Goal: Task Accomplishment & Management: Manage account settings

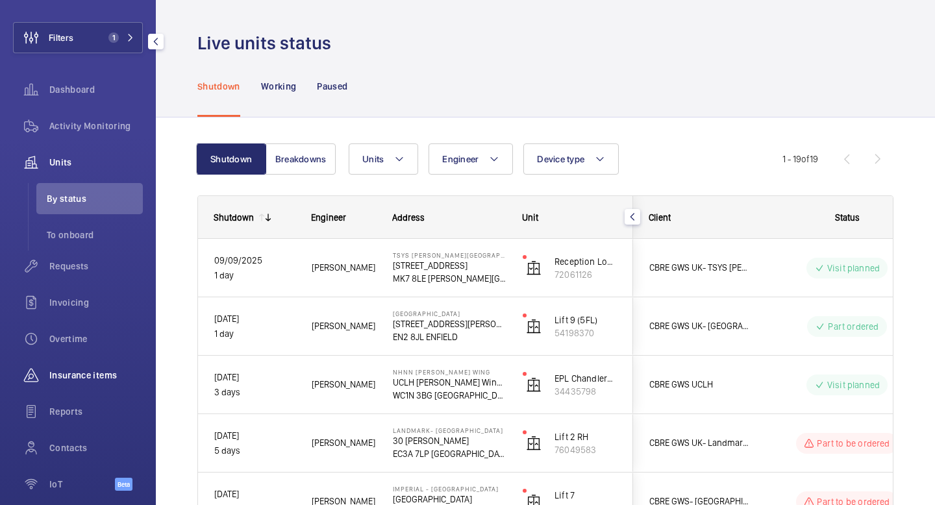
scroll to position [58, 0]
click at [75, 270] on span "Requests" at bounding box center [96, 269] width 94 height 13
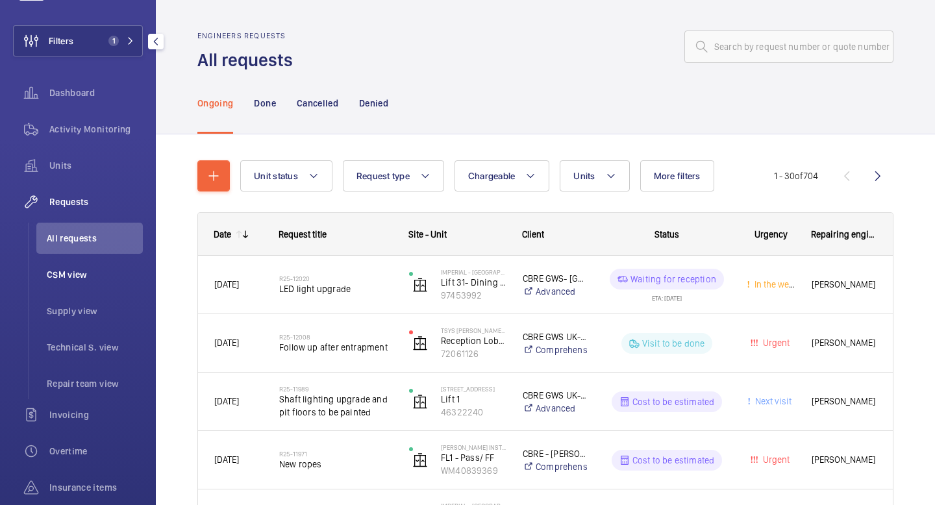
click at [75, 275] on span "CSM view" at bounding box center [95, 274] width 96 height 13
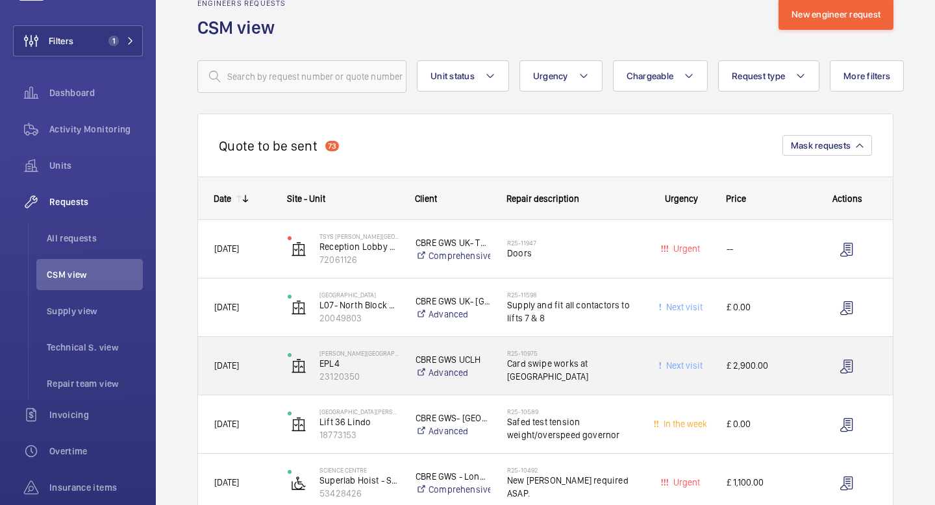
scroll to position [18, 0]
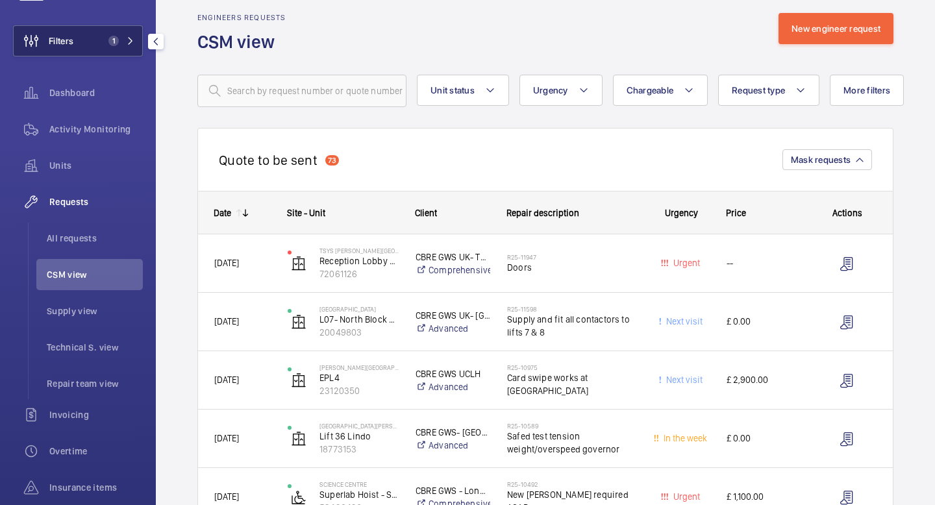
click at [131, 39] on mat-icon at bounding box center [131, 41] width 8 height 8
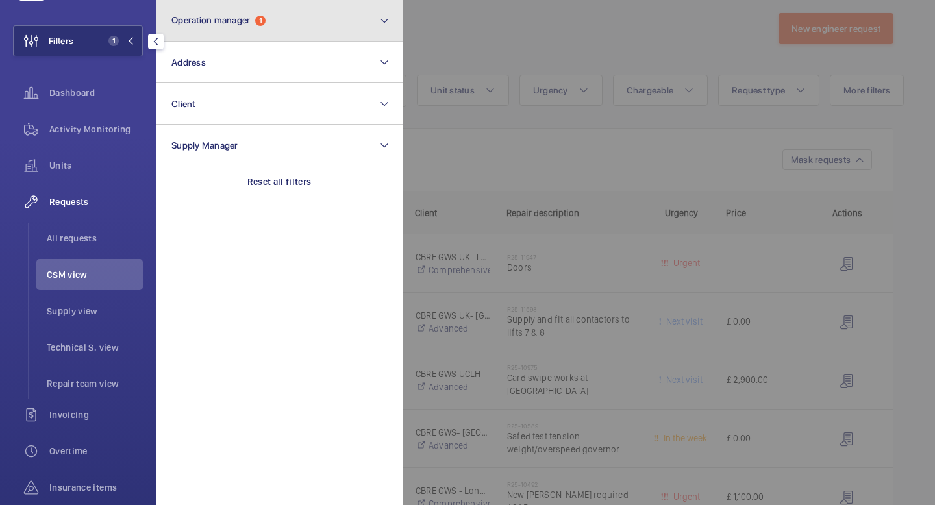
click at [269, 31] on button "Operation manager 1" at bounding box center [279, 21] width 247 height 42
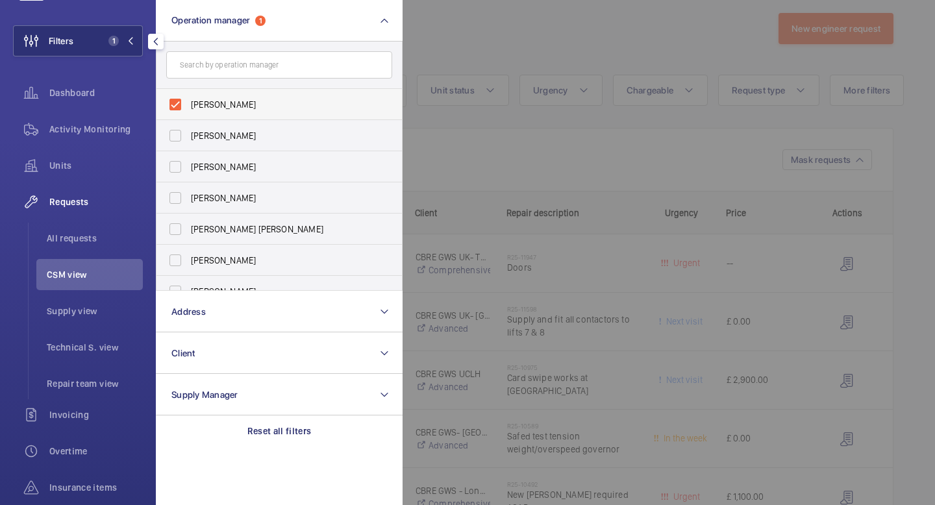
click at [179, 105] on label "[PERSON_NAME]" at bounding box center [270, 104] width 226 height 31
click at [179, 105] on input "[PERSON_NAME]" at bounding box center [175, 105] width 26 height 26
checkbox input "false"
click at [175, 132] on label "[PERSON_NAME]" at bounding box center [270, 135] width 226 height 31
click at [175, 132] on input "[PERSON_NAME]" at bounding box center [175, 136] width 26 height 26
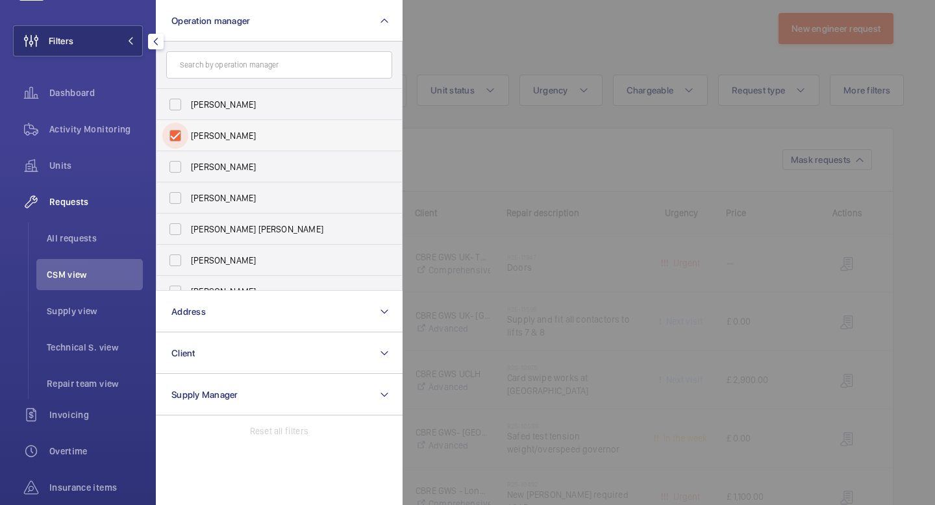
checkbox input "true"
click at [156, 41] on mat-icon "button" at bounding box center [156, 41] width 16 height 10
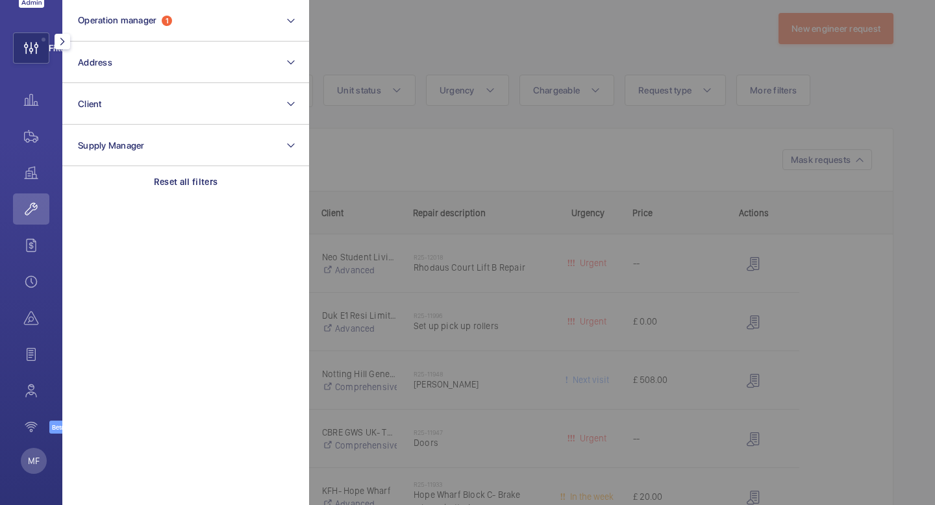
scroll to position [51, 0]
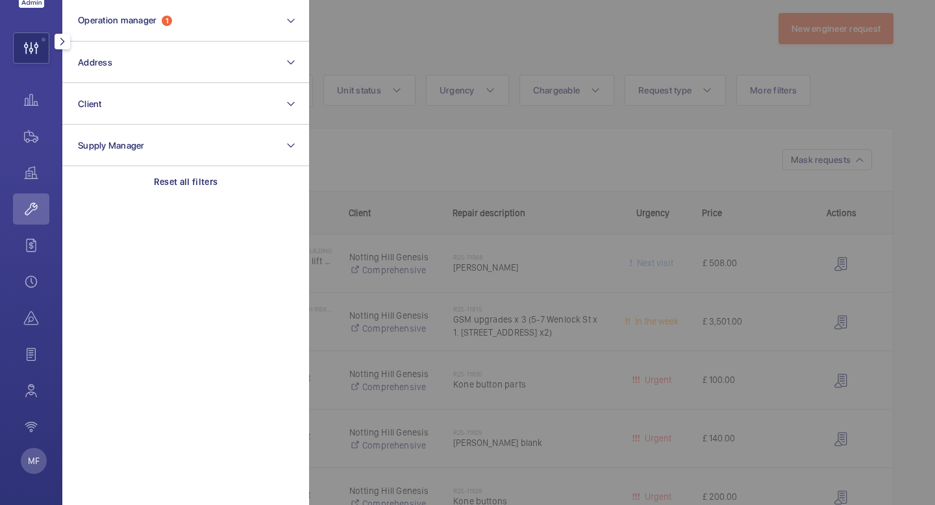
click at [62, 42] on mat-icon "button" at bounding box center [63, 41] width 16 height 10
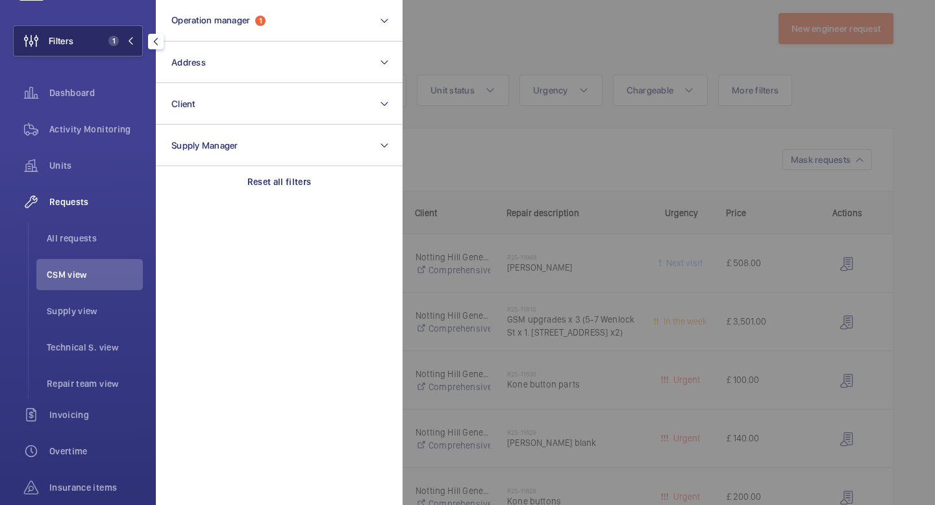
click at [130, 38] on mat-icon at bounding box center [131, 41] width 8 height 8
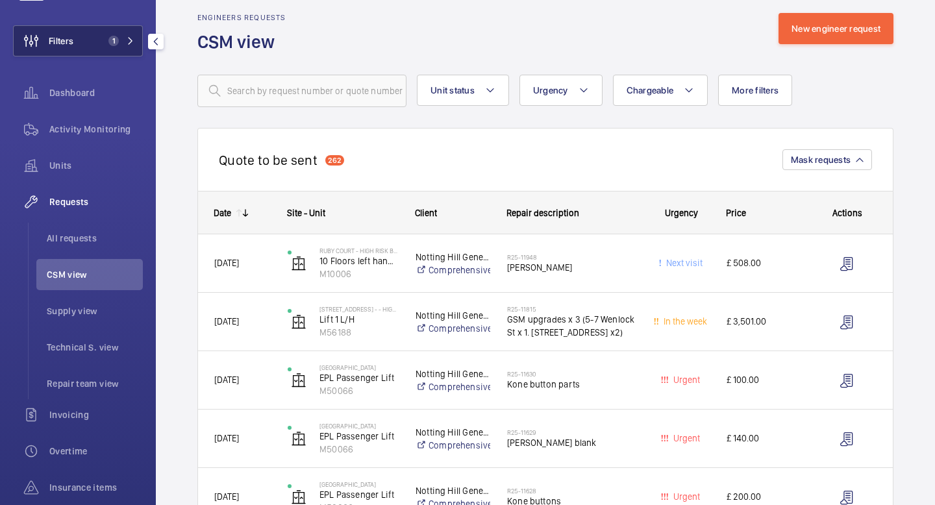
click at [130, 38] on mat-icon at bounding box center [131, 41] width 8 height 8
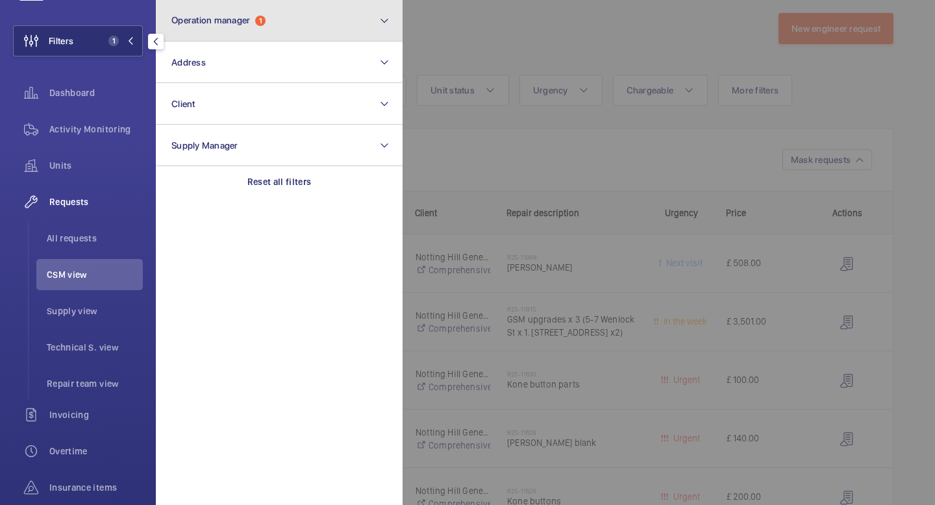
click at [214, 30] on button "Operation manager 1" at bounding box center [279, 21] width 247 height 42
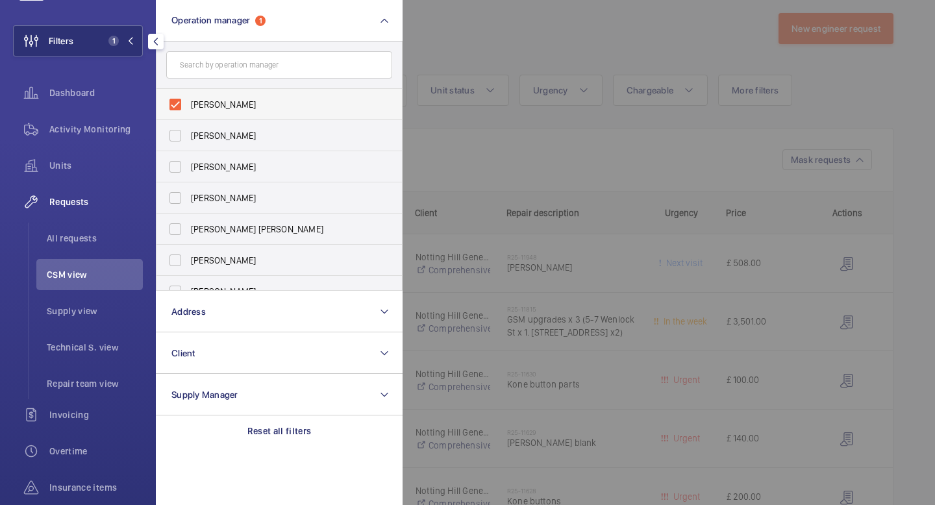
click at [175, 105] on label "[PERSON_NAME]" at bounding box center [270, 104] width 226 height 31
click at [175, 105] on input "[PERSON_NAME]" at bounding box center [175, 105] width 26 height 26
checkbox input "false"
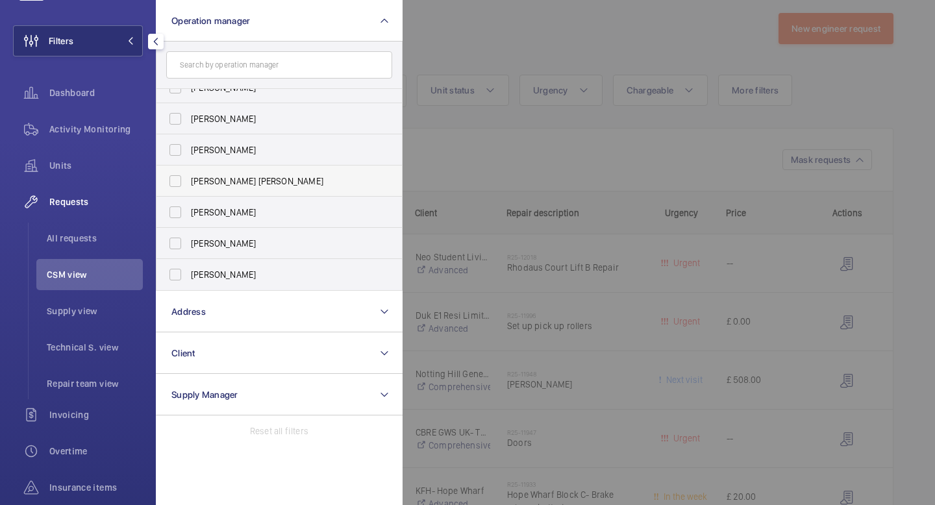
click at [179, 243] on label "[PERSON_NAME]" at bounding box center [270, 243] width 226 height 31
click at [179, 243] on input "[PERSON_NAME]" at bounding box center [175, 244] width 26 height 26
checkbox input "true"
click at [136, 40] on button "Filters 1" at bounding box center [78, 40] width 130 height 31
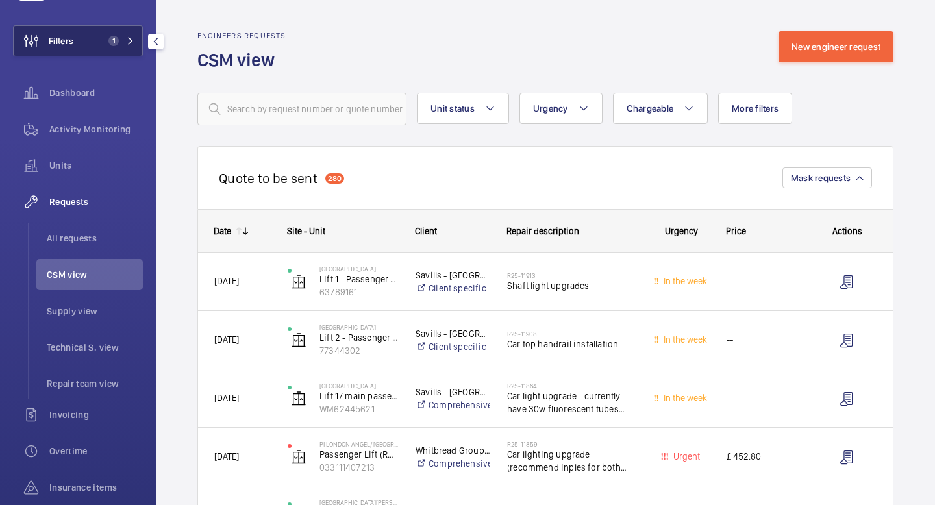
click at [132, 42] on mat-icon at bounding box center [131, 41] width 8 height 8
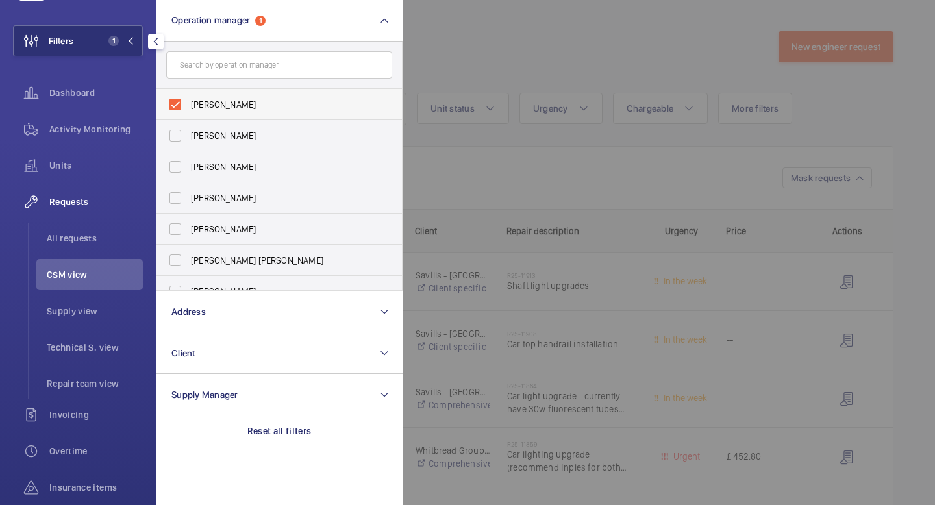
click at [178, 104] on label "[PERSON_NAME]" at bounding box center [270, 104] width 226 height 31
click at [178, 104] on input "[PERSON_NAME]" at bounding box center [175, 105] width 26 height 26
checkbox input "false"
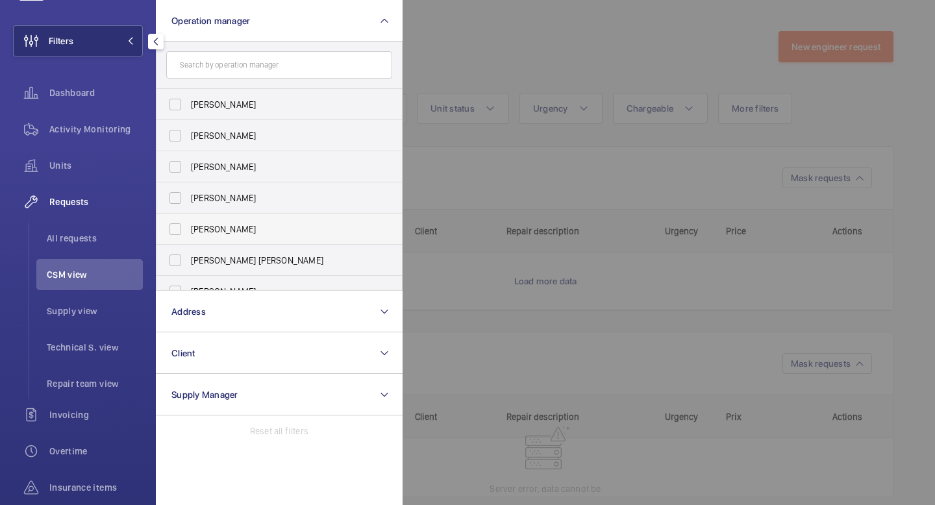
click at [178, 230] on label "[PERSON_NAME]" at bounding box center [270, 229] width 226 height 31
click at [178, 230] on input "[PERSON_NAME]" at bounding box center [175, 229] width 26 height 26
checkbox input "true"
click at [129, 46] on button "Filters 1" at bounding box center [78, 40] width 130 height 31
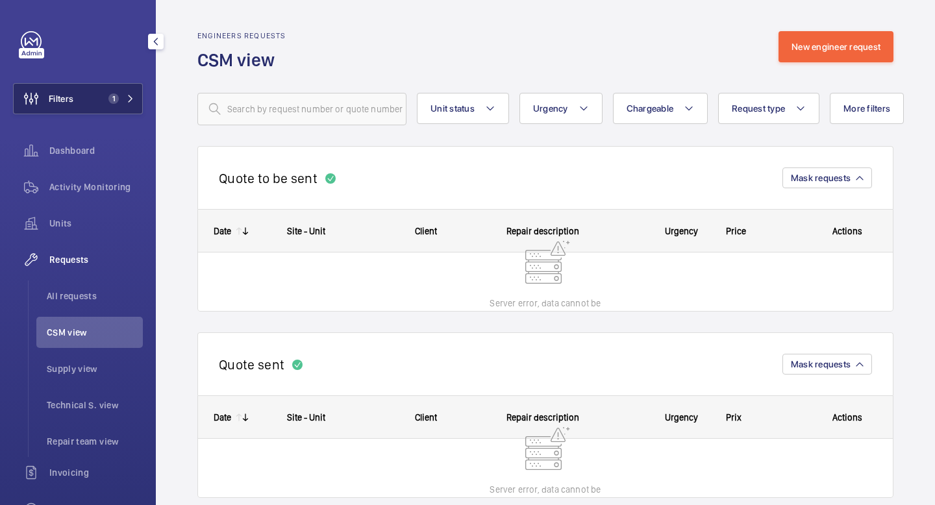
click at [134, 100] on button "Filters 1" at bounding box center [78, 98] width 130 height 31
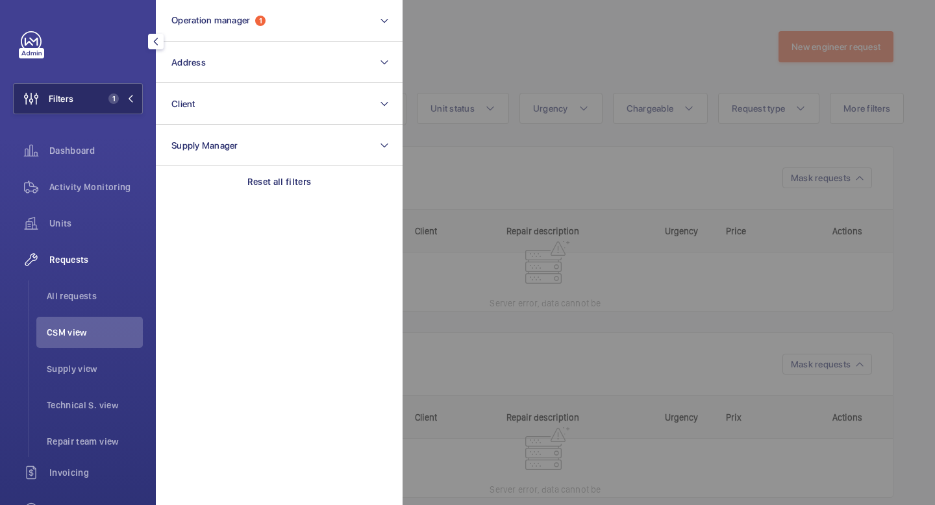
click at [134, 100] on button "Filters 1" at bounding box center [78, 98] width 130 height 31
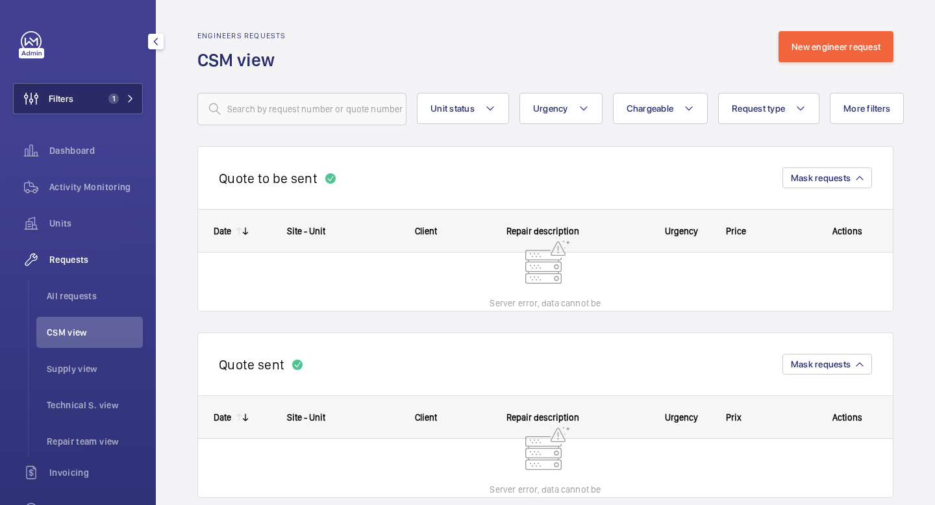
click at [130, 101] on mat-icon at bounding box center [131, 99] width 8 height 8
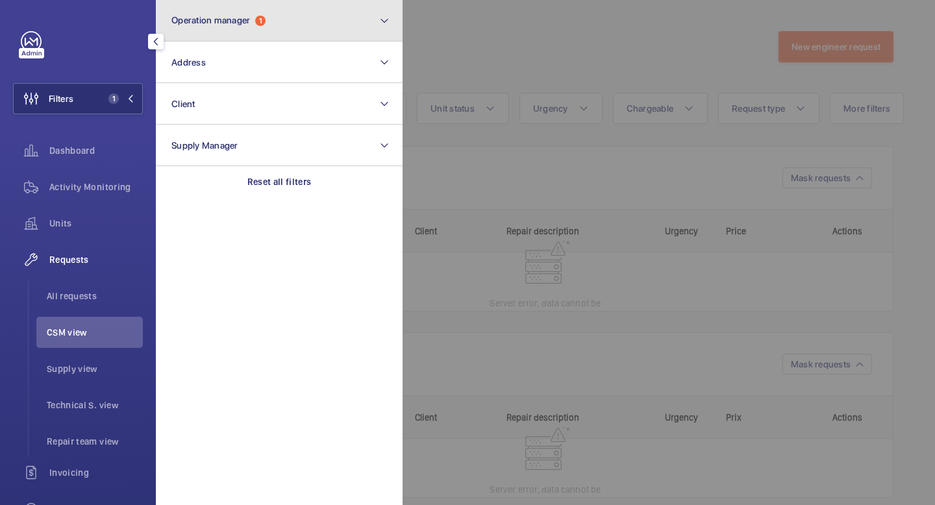
click at [218, 28] on button "Operation manager 1" at bounding box center [279, 21] width 247 height 42
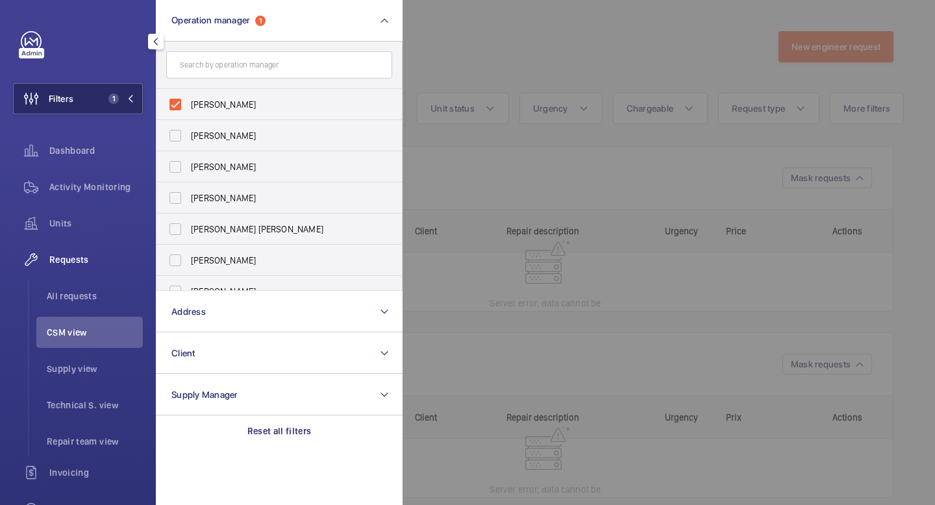
click at [133, 99] on mat-icon at bounding box center [131, 99] width 8 height 8
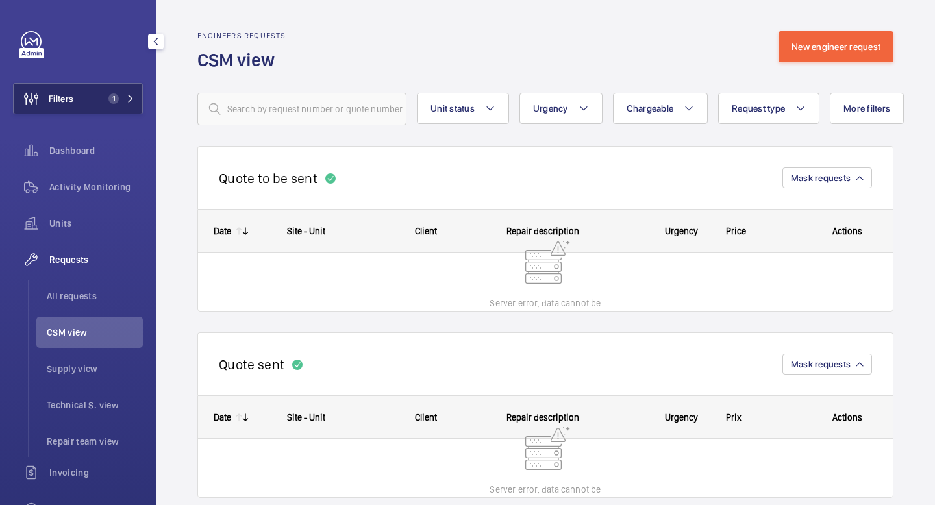
click at [133, 99] on mat-icon at bounding box center [131, 99] width 8 height 8
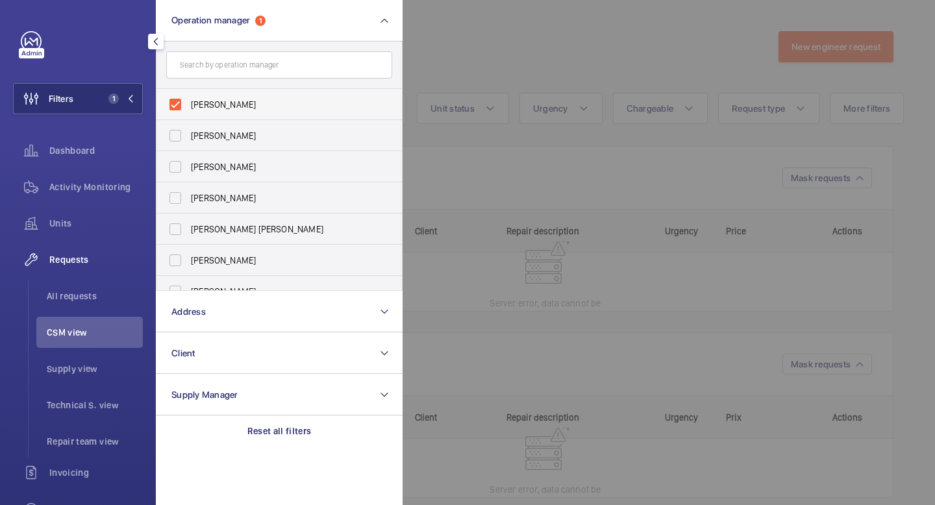
click at [176, 104] on label "[PERSON_NAME]" at bounding box center [270, 104] width 226 height 31
click at [176, 104] on input "[PERSON_NAME]" at bounding box center [175, 105] width 26 height 26
checkbox input "false"
click at [180, 231] on label "[PERSON_NAME] [PERSON_NAME]" at bounding box center [270, 229] width 226 height 31
click at [180, 231] on input "[PERSON_NAME] [PERSON_NAME]" at bounding box center [175, 229] width 26 height 26
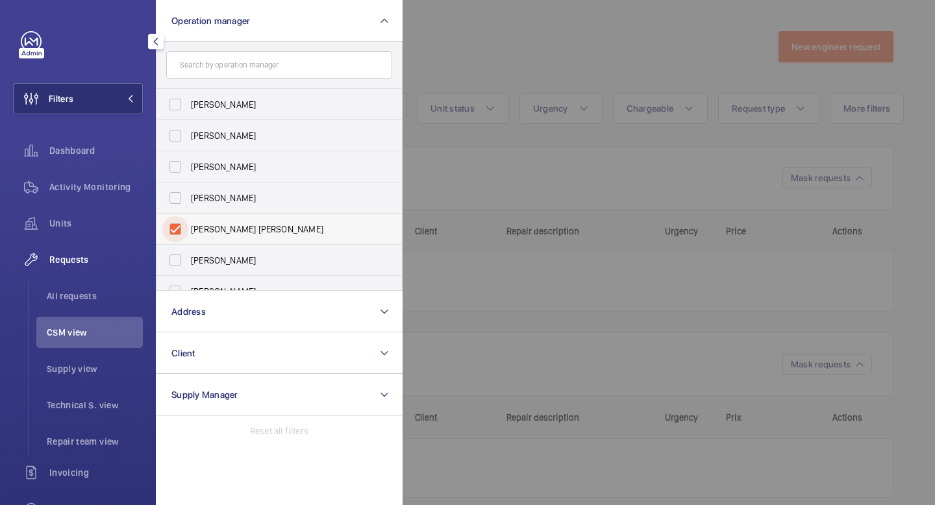
checkbox input "true"
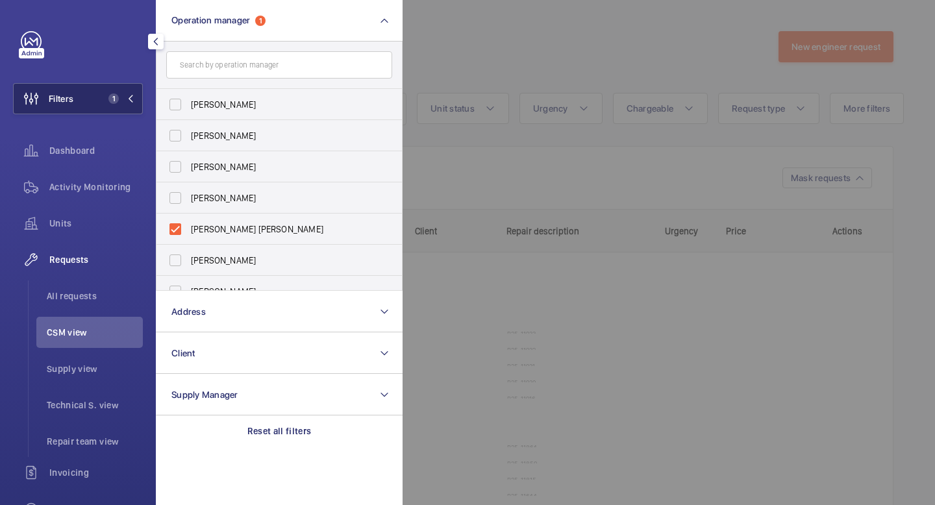
click at [133, 101] on mat-icon at bounding box center [131, 99] width 8 height 8
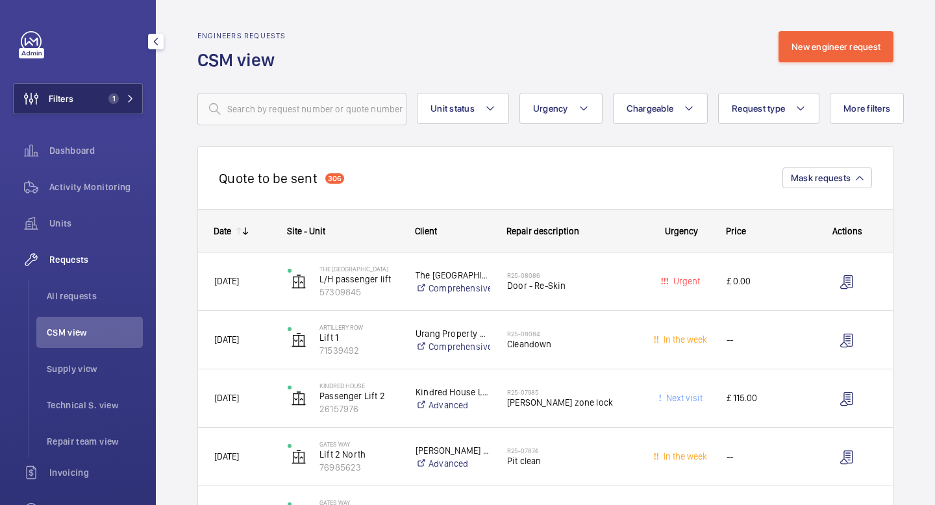
click at [133, 101] on mat-icon at bounding box center [131, 99] width 8 height 8
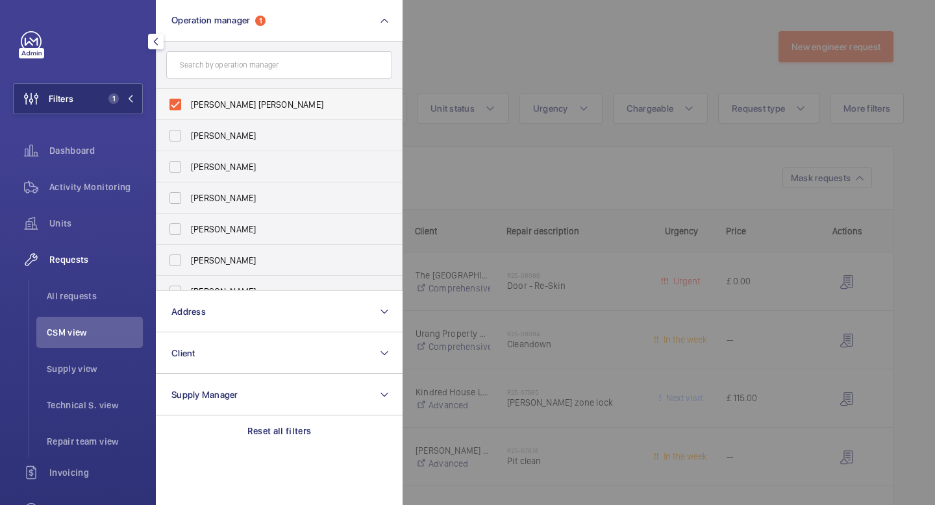
click at [179, 103] on label "[PERSON_NAME] [PERSON_NAME]" at bounding box center [270, 104] width 226 height 31
click at [179, 103] on input "[PERSON_NAME] [PERSON_NAME]" at bounding box center [175, 105] width 26 height 26
checkbox input "false"
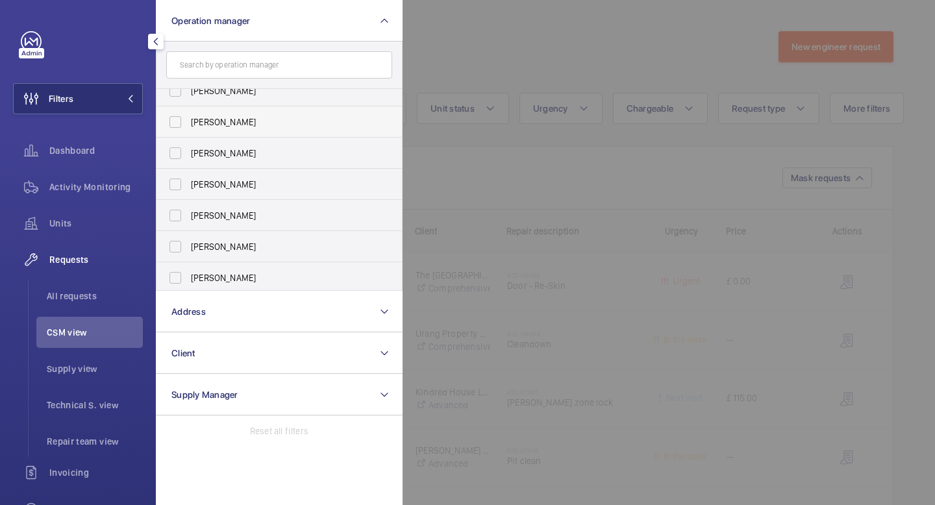
scroll to position [48, 0]
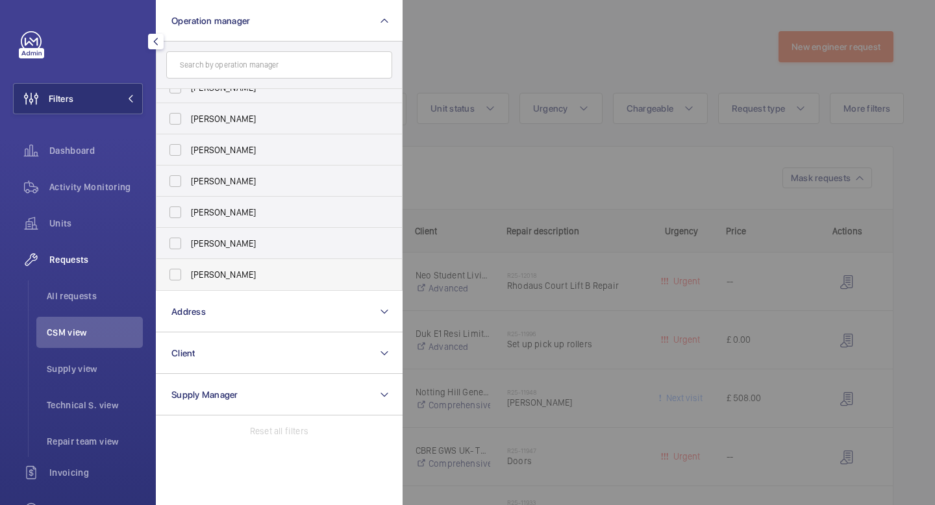
click at [176, 273] on label "[PERSON_NAME]" at bounding box center [270, 274] width 226 height 31
click at [176, 273] on input "[PERSON_NAME]" at bounding box center [175, 275] width 26 height 26
checkbox input "true"
click at [132, 101] on mat-icon at bounding box center [131, 99] width 8 height 8
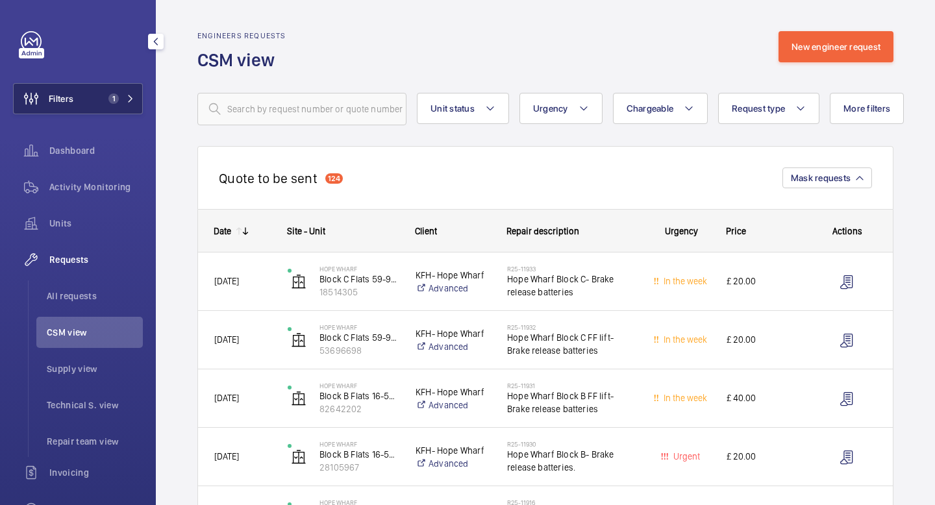
click at [128, 104] on button "Filters 1" at bounding box center [78, 98] width 130 height 31
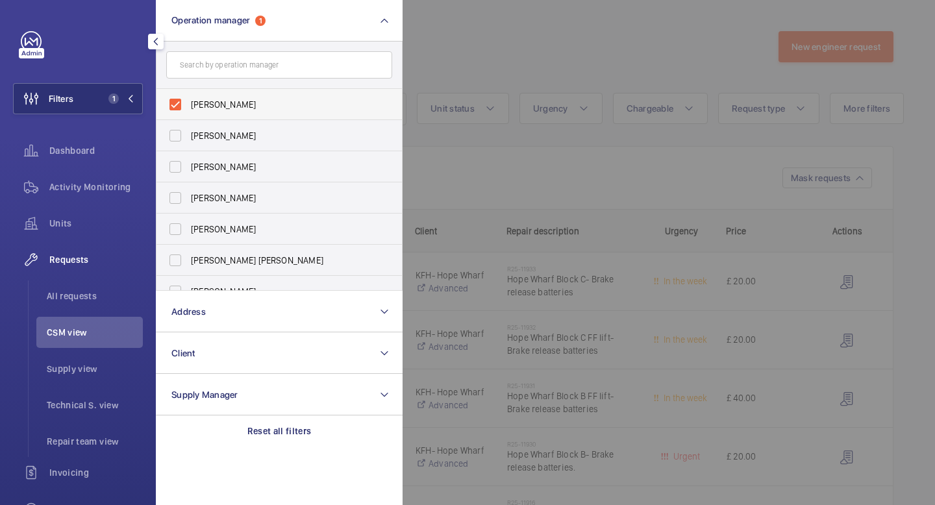
click at [175, 105] on label "[PERSON_NAME]" at bounding box center [270, 104] width 226 height 31
click at [175, 105] on input "[PERSON_NAME]" at bounding box center [175, 105] width 26 height 26
checkbox input "false"
click at [177, 170] on label "[PERSON_NAME]" at bounding box center [270, 166] width 226 height 31
click at [177, 170] on input "[PERSON_NAME]" at bounding box center [175, 167] width 26 height 26
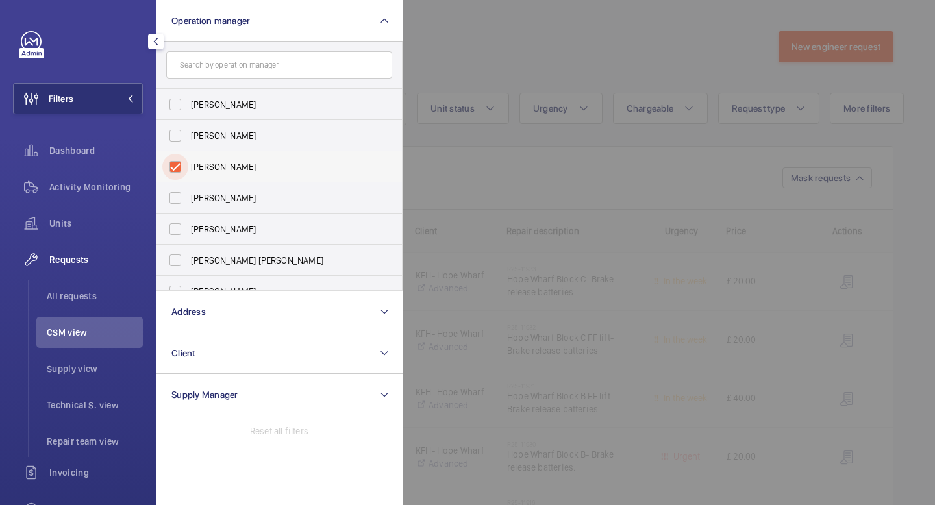
checkbox input "true"
click at [173, 144] on label "[PERSON_NAME]" at bounding box center [270, 135] width 226 height 31
click at [173, 144] on input "[PERSON_NAME]" at bounding box center [175, 136] width 26 height 26
checkbox input "true"
click at [174, 164] on label "[PERSON_NAME]" at bounding box center [270, 166] width 226 height 31
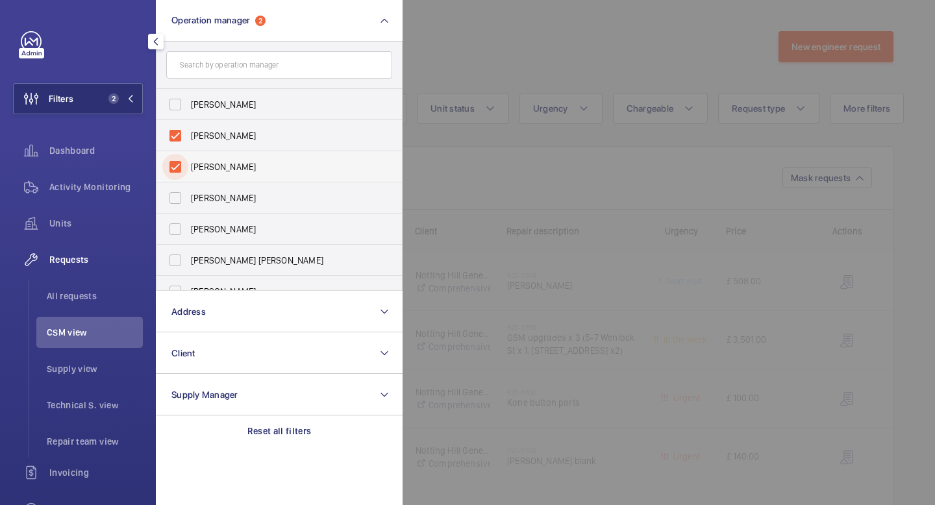
click at [174, 164] on input "[PERSON_NAME]" at bounding box center [175, 167] width 26 height 26
checkbox input "false"
click at [133, 95] on mat-icon at bounding box center [131, 99] width 8 height 8
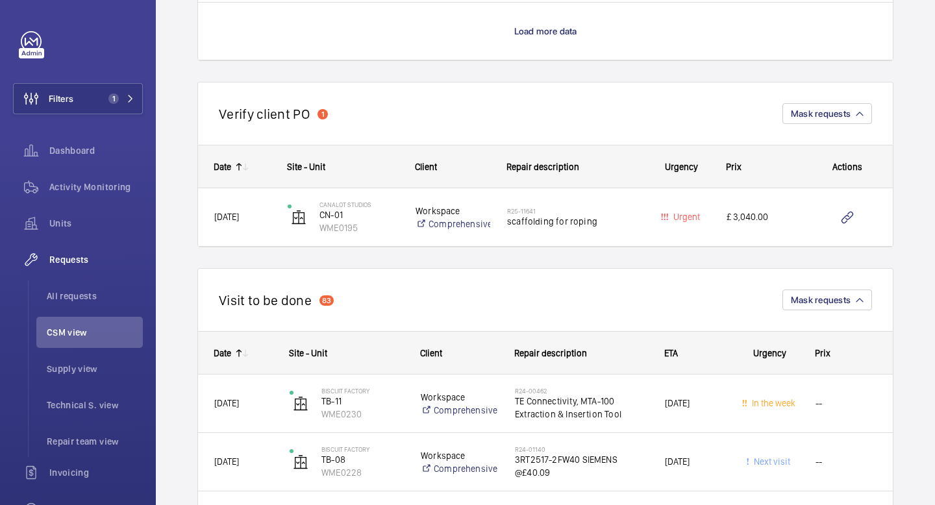
scroll to position [2772, 0]
